Goal: Share content: Share content

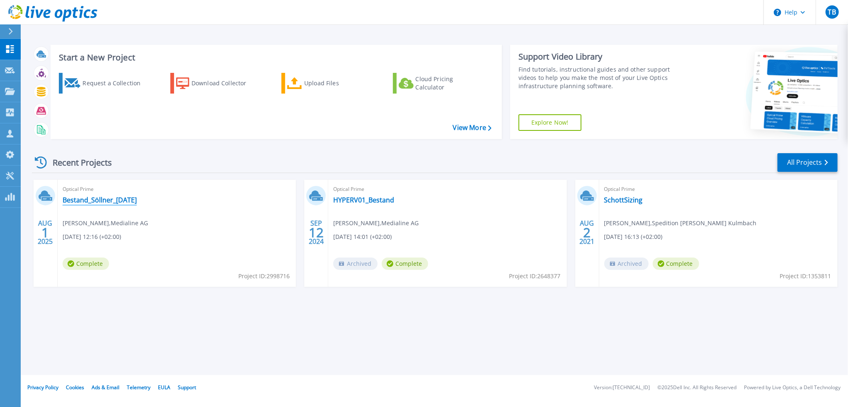
click at [128, 199] on link "Bestand_Söllner_[DATE]" at bounding box center [100, 200] width 74 height 8
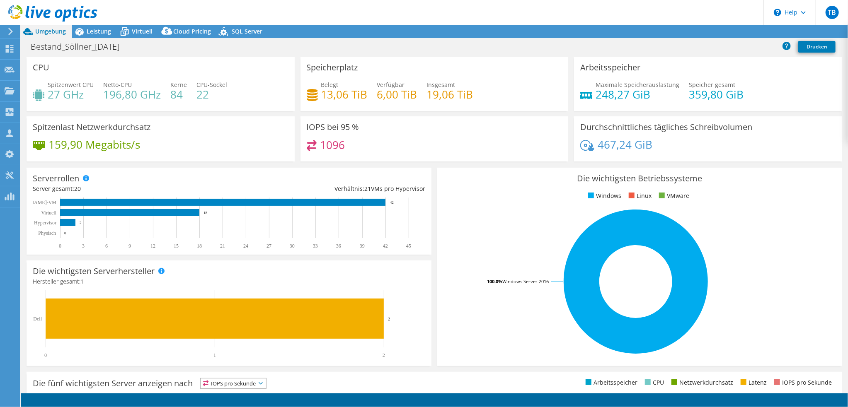
select select "USD"
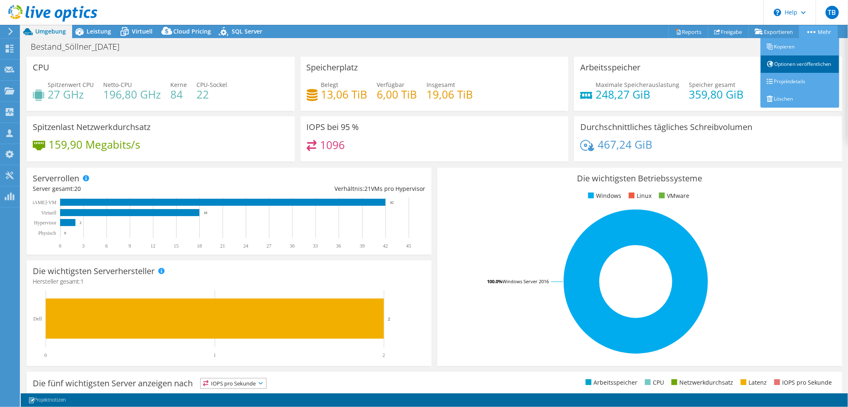
click at [792, 68] on link "Optionen veröffentlichen" at bounding box center [800, 64] width 79 height 17
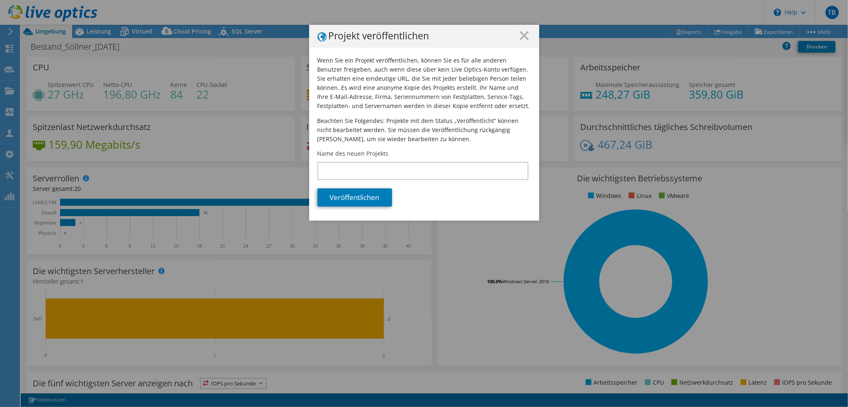
click at [515, 35] on h1 "Projekt veröffentlichen" at bounding box center [423, 36] width 213 height 10
click at [522, 35] on line at bounding box center [524, 35] width 8 height 8
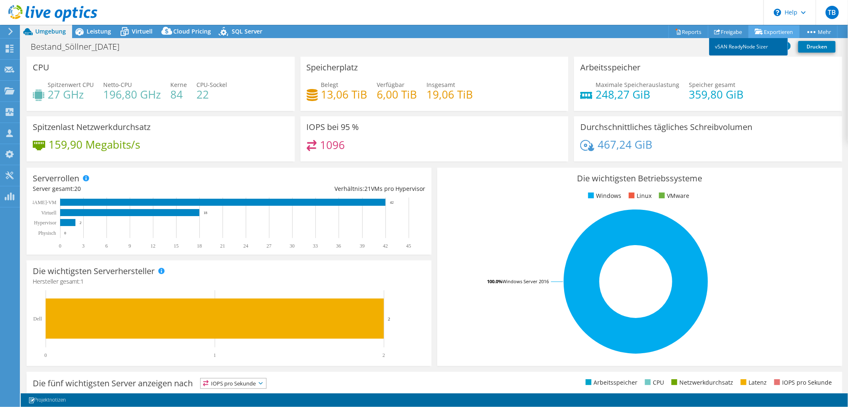
click at [750, 45] on link "vSAN ReadyNode Sizer" at bounding box center [748, 46] width 79 height 17
click at [813, 48] on link "Drucken" at bounding box center [816, 47] width 37 height 12
click at [813, 47] on link "Drucken" at bounding box center [816, 47] width 37 height 12
click at [102, 34] on span "Leistung" at bounding box center [99, 31] width 24 height 8
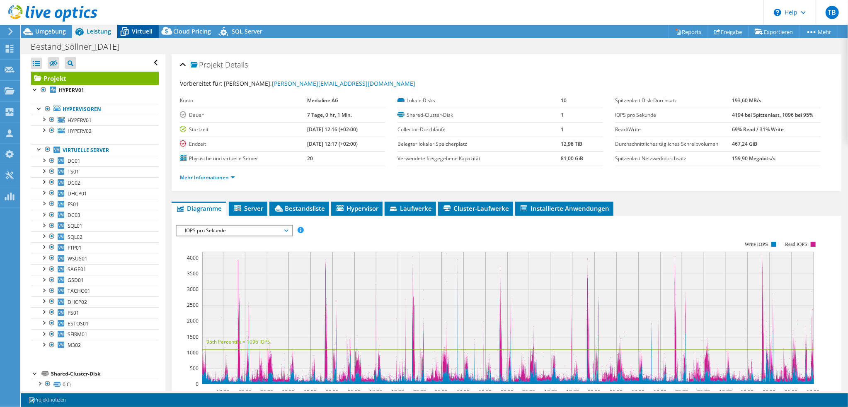
click at [138, 33] on span "Virtuell" at bounding box center [142, 31] width 21 height 8
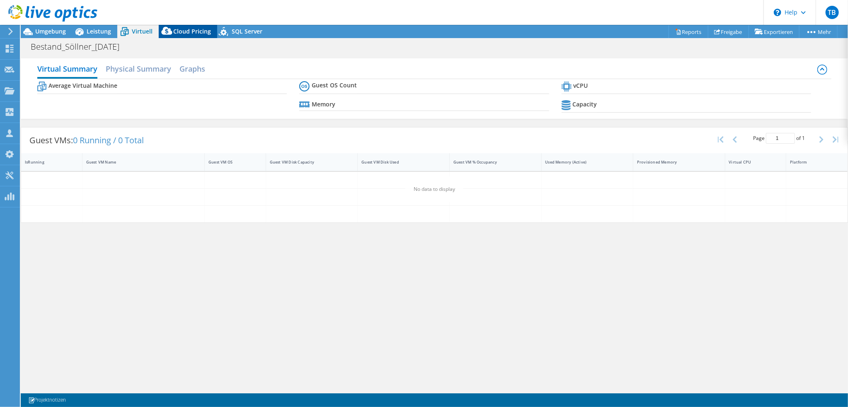
click at [177, 30] on span "Cloud Pricing" at bounding box center [192, 31] width 38 height 8
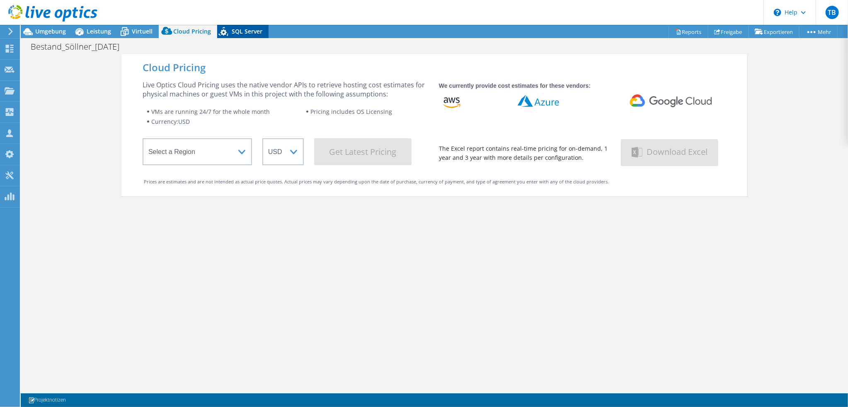
click at [237, 30] on span "SQL Server" at bounding box center [247, 31] width 31 height 8
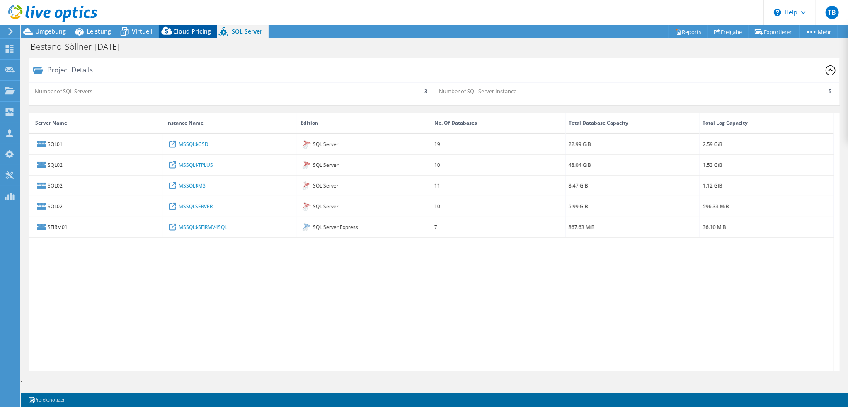
click at [191, 29] on span "Cloud Pricing" at bounding box center [192, 31] width 38 height 8
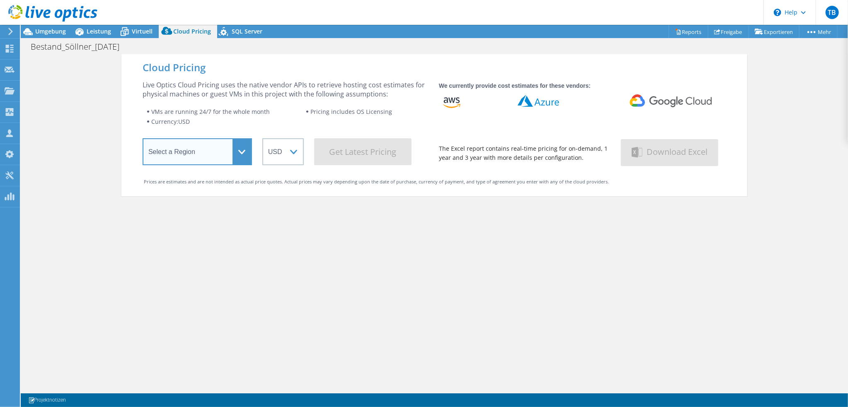
click at [219, 148] on select "Select a Region Asia Pacific (Hong Kong) Asia Pacific (Mumbai) Asia Pacific (Se…" at bounding box center [197, 151] width 109 height 27
select select "EUFrankfurt"
click at [143, 140] on select "Select a Region Asia Pacific (Hong Kong) Asia Pacific (Mumbai) Asia Pacific (Se…" at bounding box center [197, 151] width 109 height 27
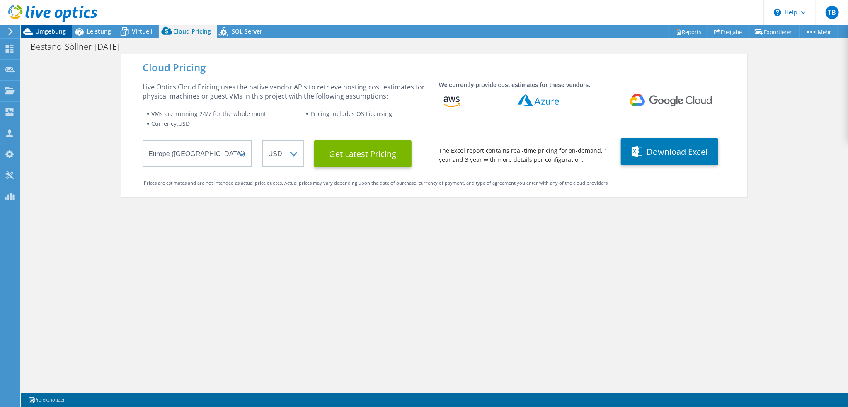
click at [45, 29] on span "Umgebung" at bounding box center [50, 31] width 31 height 8
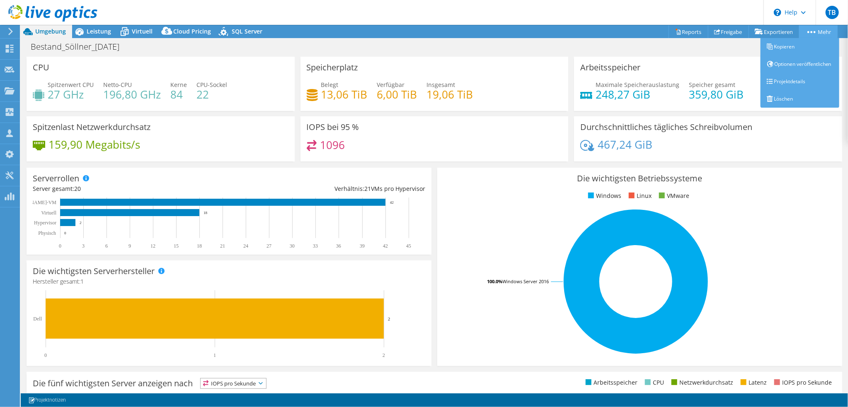
click at [826, 31] on link "Mehr" at bounding box center [818, 31] width 39 height 13
click at [783, 43] on link "Kopieren" at bounding box center [800, 46] width 79 height 17
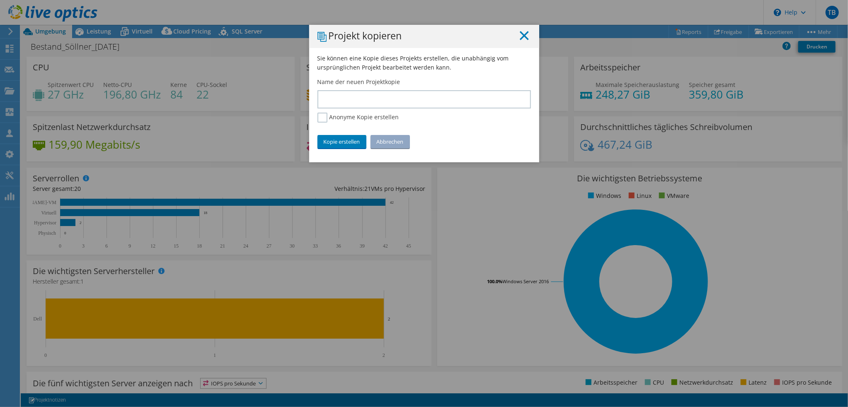
click at [520, 38] on line at bounding box center [524, 35] width 8 height 8
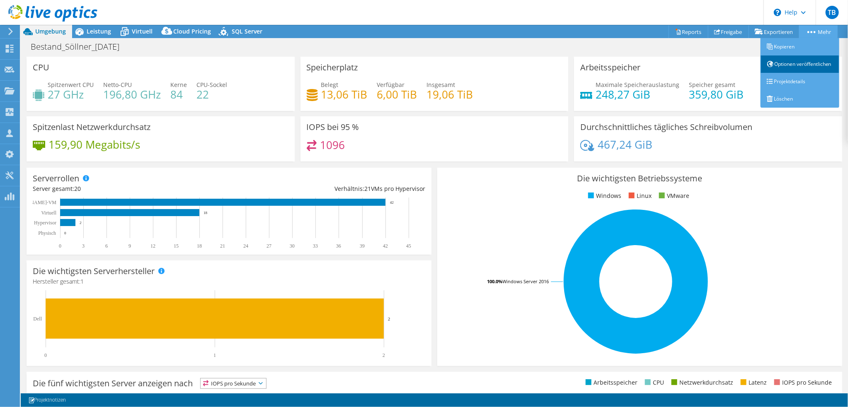
click at [782, 70] on link "Optionen veröffentlichen" at bounding box center [800, 64] width 79 height 17
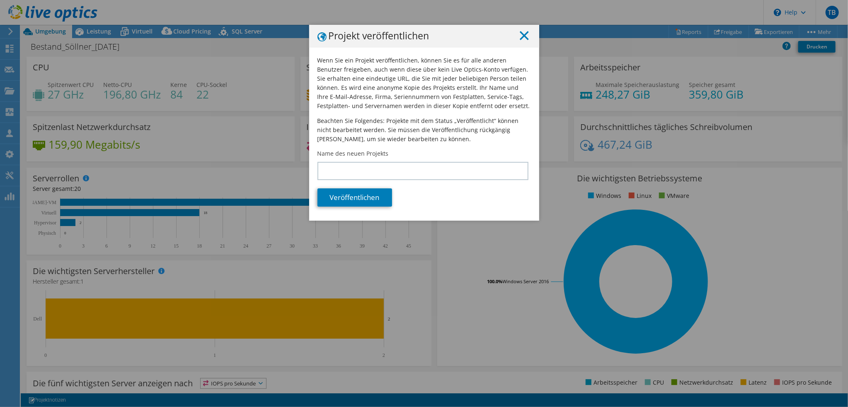
click at [520, 33] on line at bounding box center [524, 35] width 8 height 8
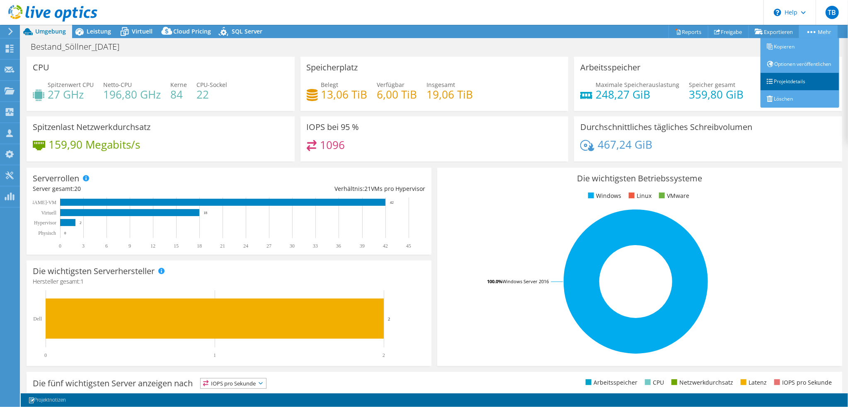
click at [800, 90] on link "Projektdetails" at bounding box center [800, 81] width 79 height 17
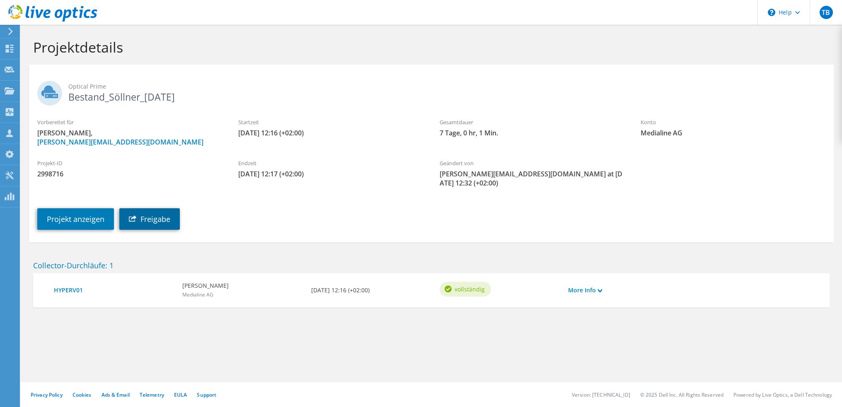
click at [159, 218] on link "Freigabe" at bounding box center [149, 219] width 61 height 22
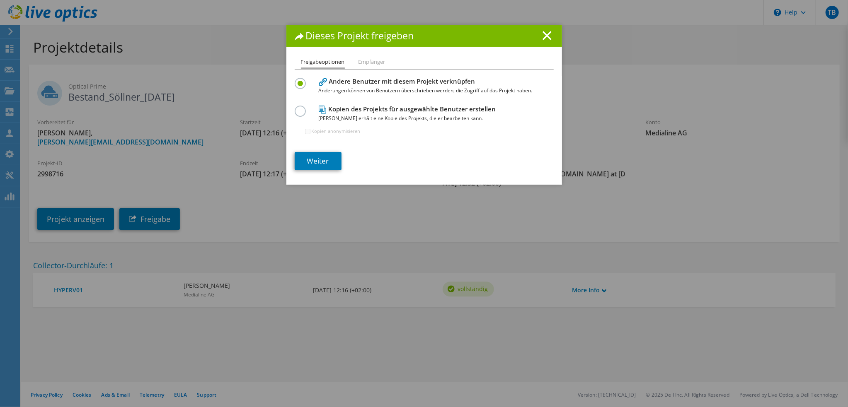
click at [295, 108] on label at bounding box center [302, 107] width 15 height 2
click at [0, 0] on input "radio" at bounding box center [0, 0] width 0 height 0
click at [327, 159] on link "Weiter" at bounding box center [318, 161] width 47 height 18
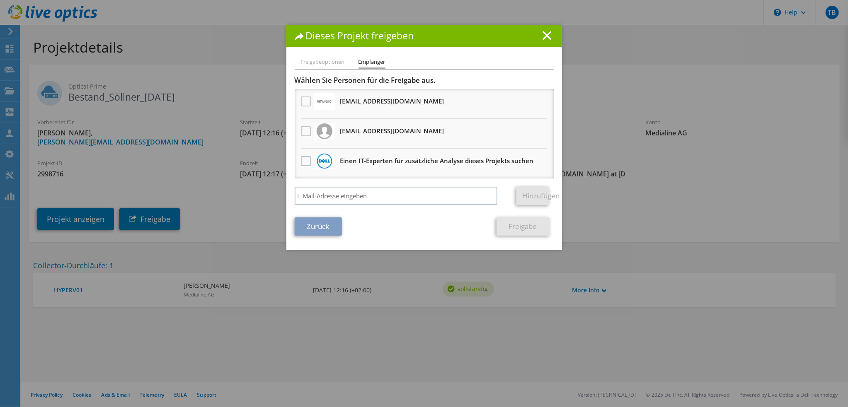
click at [548, 29] on div "Dieses Projekt freigeben" at bounding box center [424, 36] width 276 height 22
click at [547, 34] on icon at bounding box center [547, 35] width 9 height 9
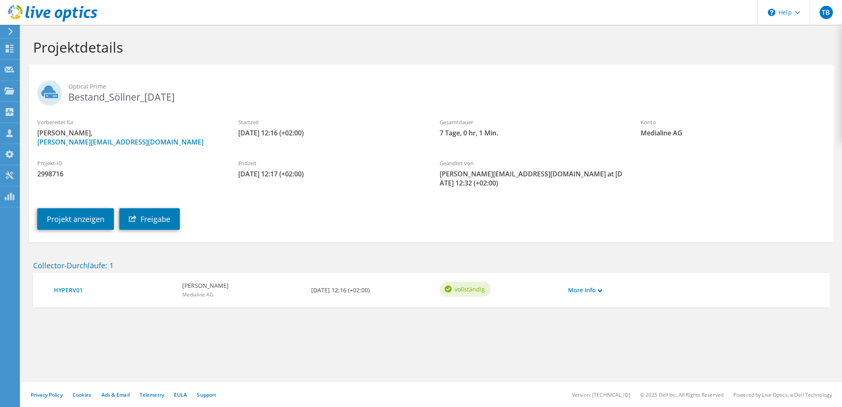
click at [603, 288] on div "More Info" at bounding box center [596, 290] width 64 height 17
click at [598, 289] on link "More Info" at bounding box center [585, 290] width 34 height 9
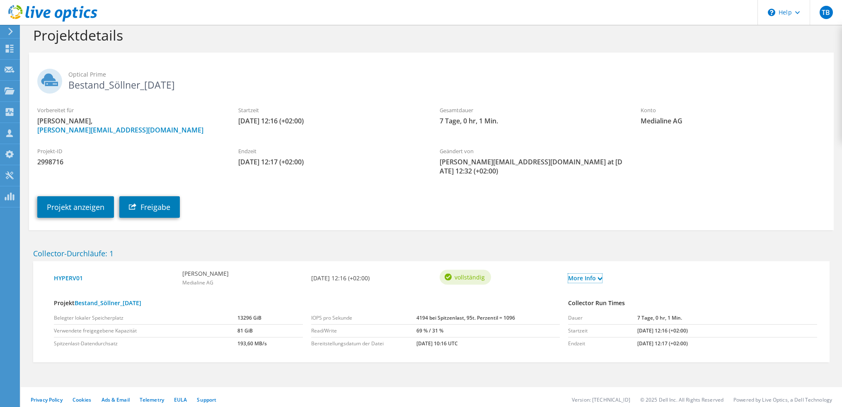
scroll to position [17, 0]
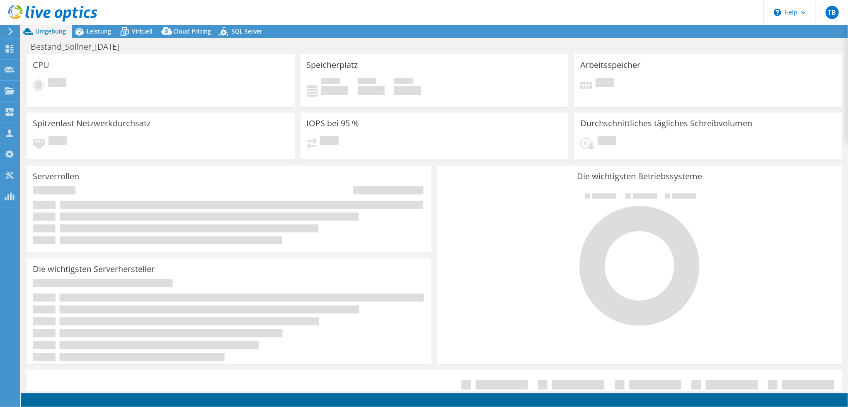
select select "USD"
